Goal: Task Accomplishment & Management: Manage account settings

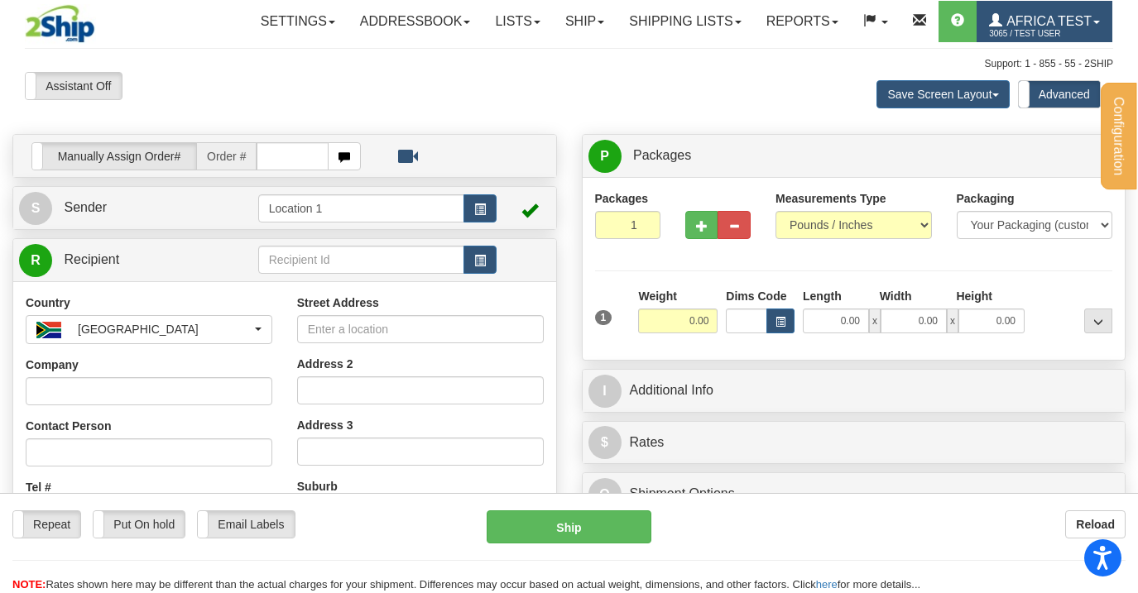
click at [1002, 28] on span "Africa Test" at bounding box center [1046, 21] width 89 height 14
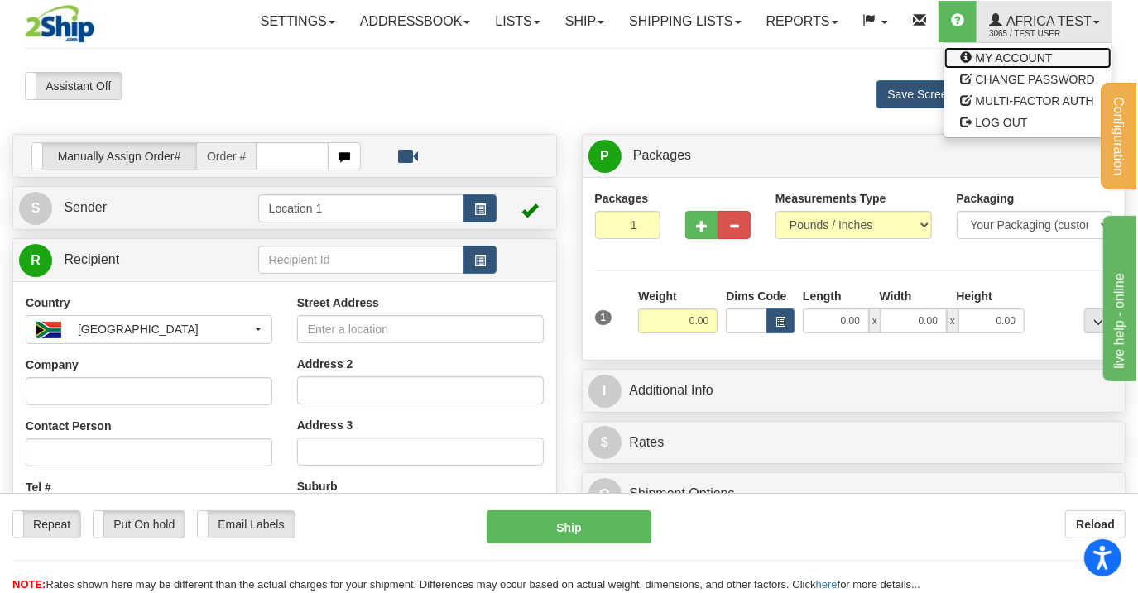
click at [976, 65] on span "MY ACCOUNT" at bounding box center [1014, 57] width 77 height 13
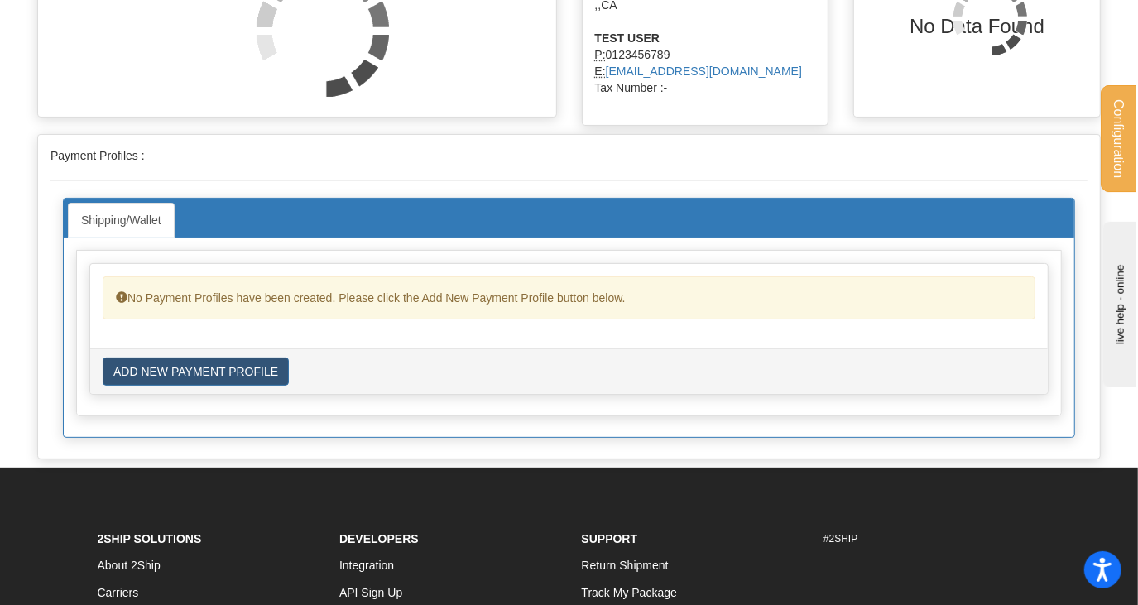
scroll to position [300, 0]
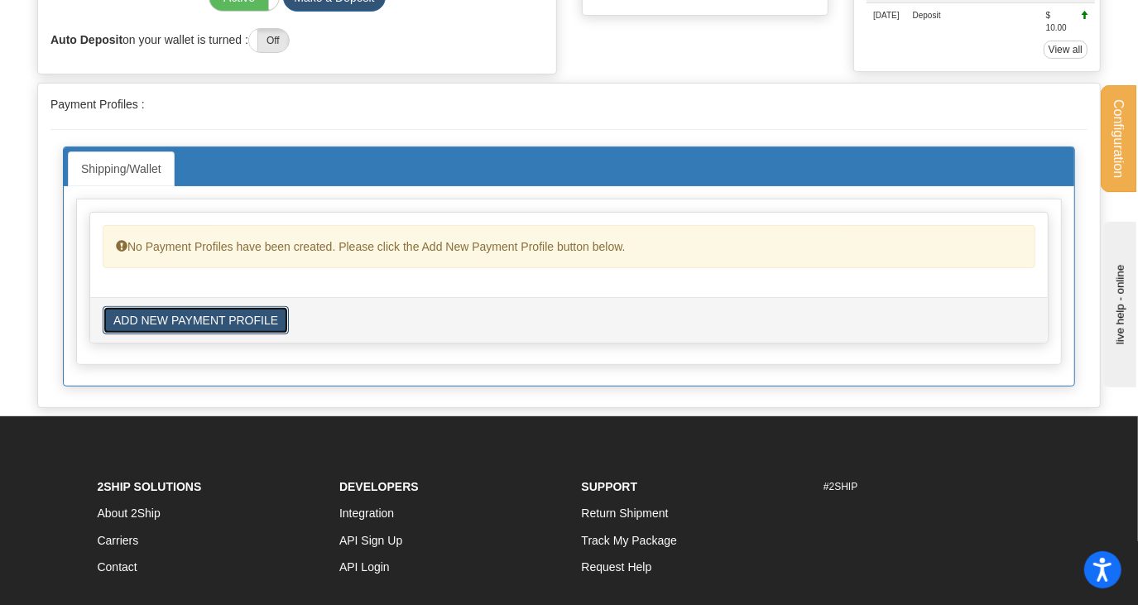
click at [199, 334] on button "ADD NEW PAYMENT PROFILE" at bounding box center [196, 320] width 186 height 28
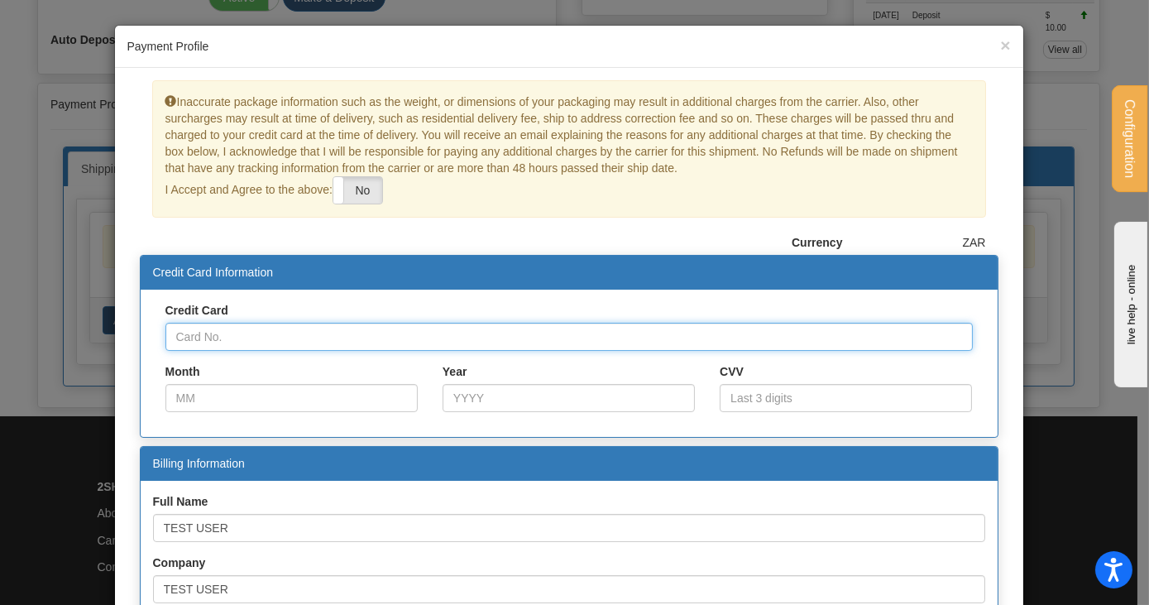
click at [213, 340] on input "Credit Card" at bounding box center [569, 337] width 808 height 28
paste input "4000000000000002"
type input "4000000000000002"
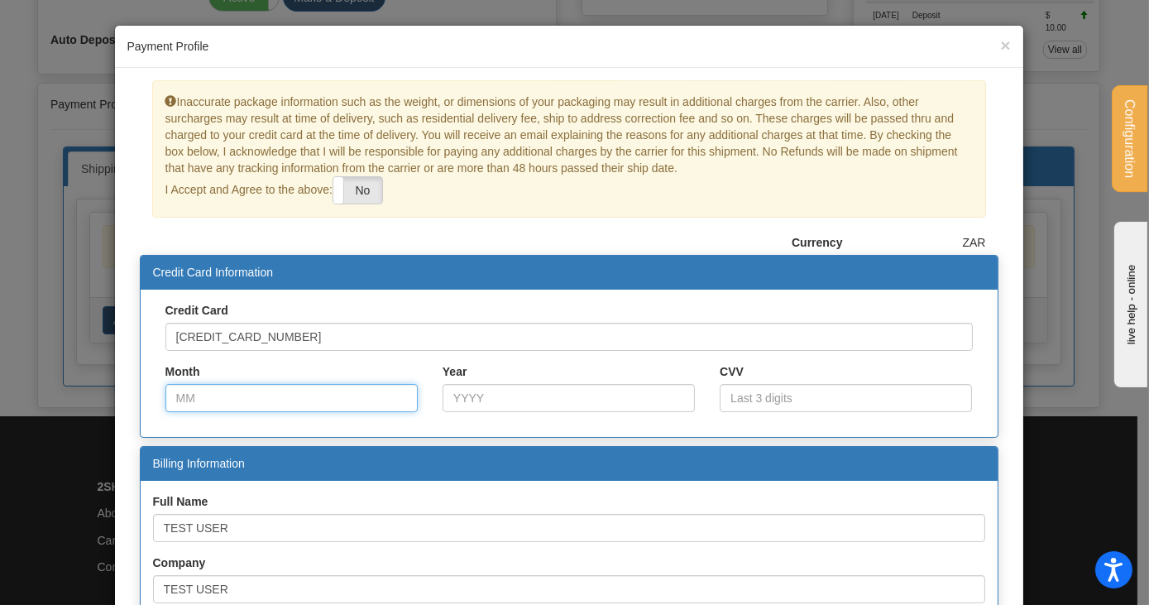
click at [286, 395] on input "Month" at bounding box center [291, 398] width 252 height 28
type input "03"
click at [1001, 41] on span "×" at bounding box center [1005, 45] width 10 height 19
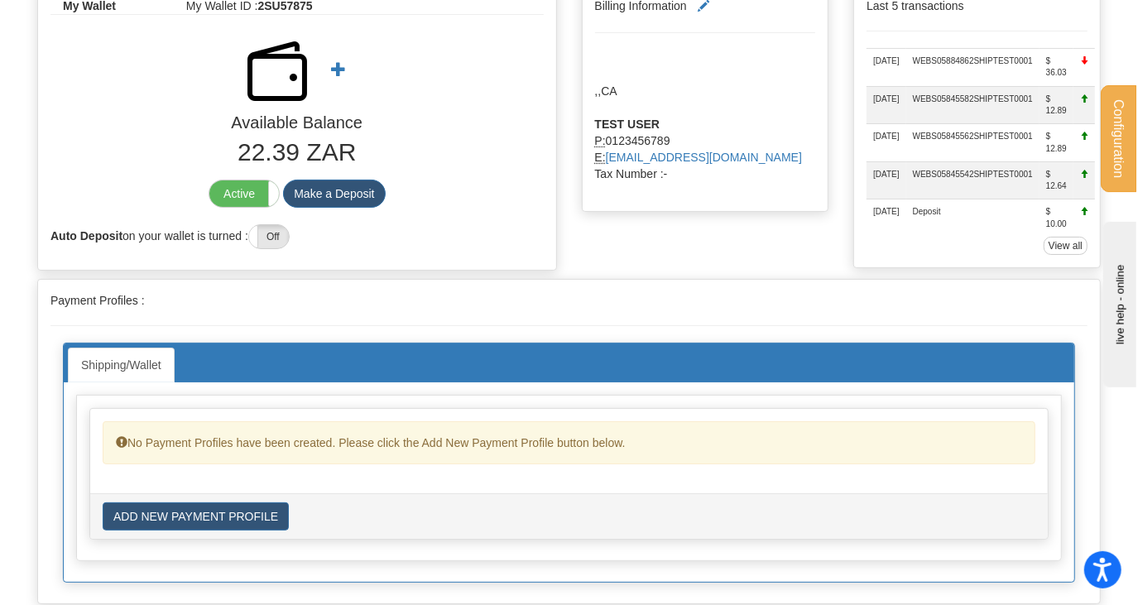
scroll to position [0, 0]
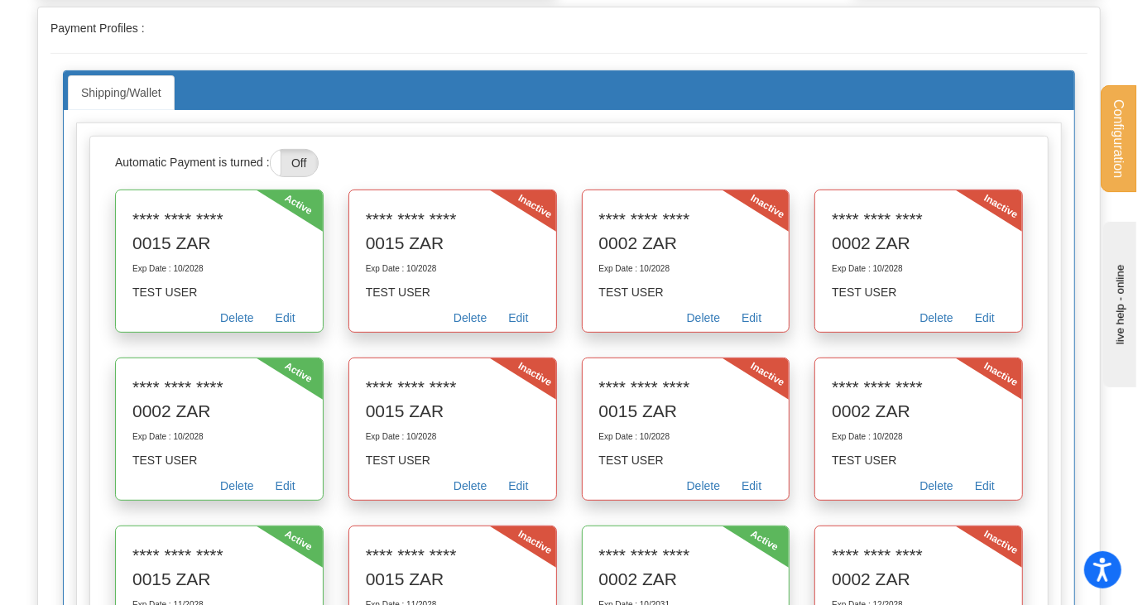
scroll to position [376, 0]
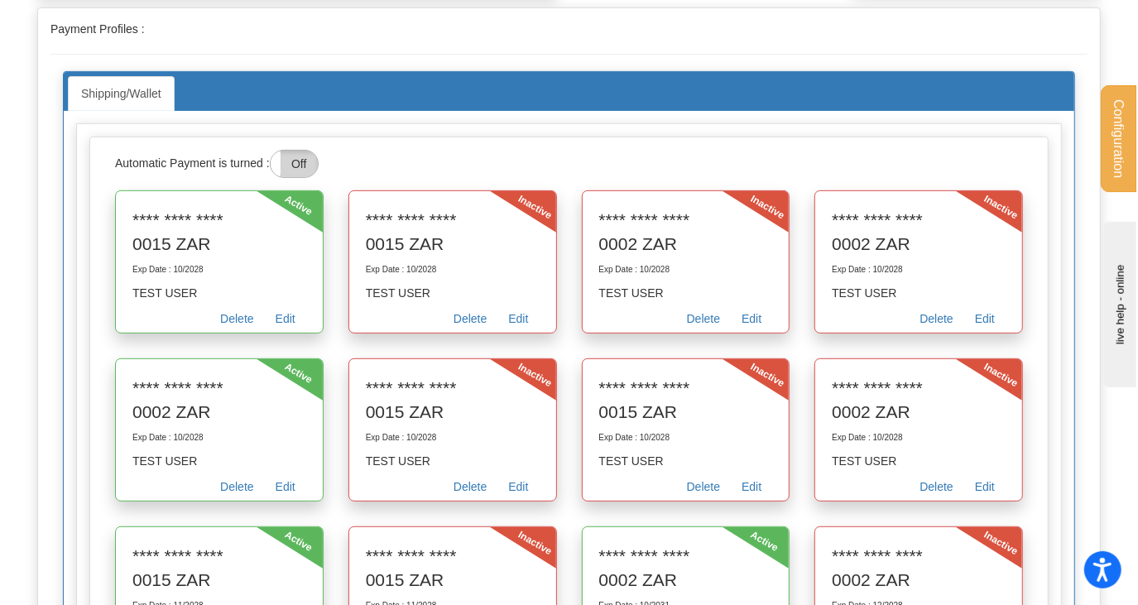
click at [305, 177] on label "Off" at bounding box center [294, 164] width 47 height 26
